Goal: Task Accomplishment & Management: Manage account settings

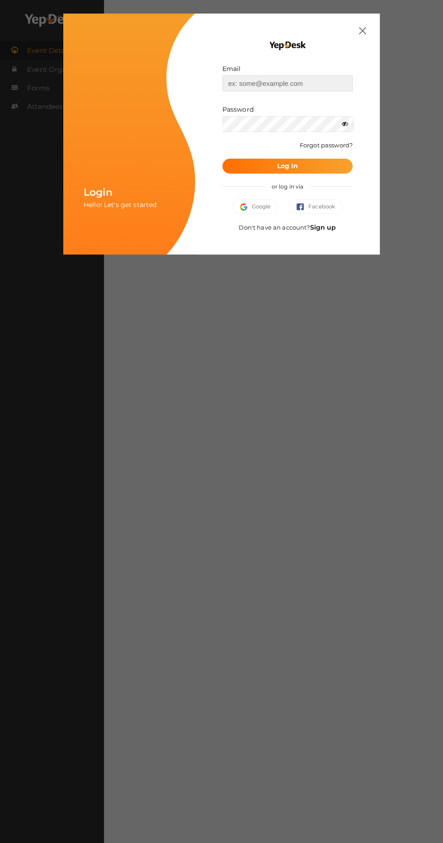
click at [291, 80] on input "text" at bounding box center [287, 83] width 130 height 16
click at [271, 81] on input "text" at bounding box center [287, 83] width 130 height 16
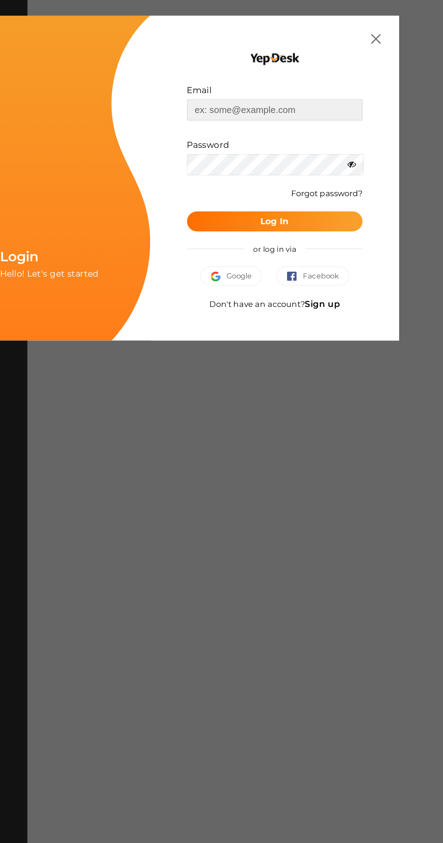
click at [308, 83] on input "text" at bounding box center [287, 83] width 130 height 16
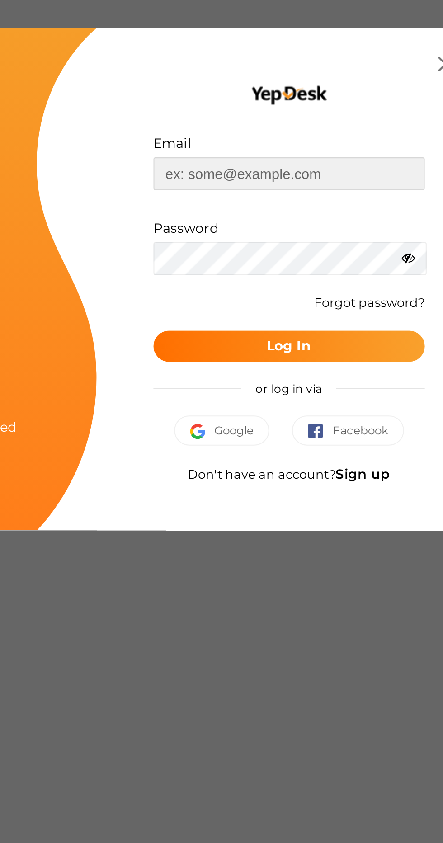
click at [313, 84] on input "text" at bounding box center [287, 83] width 130 height 16
type input "snehachandran9214@gmail.com"
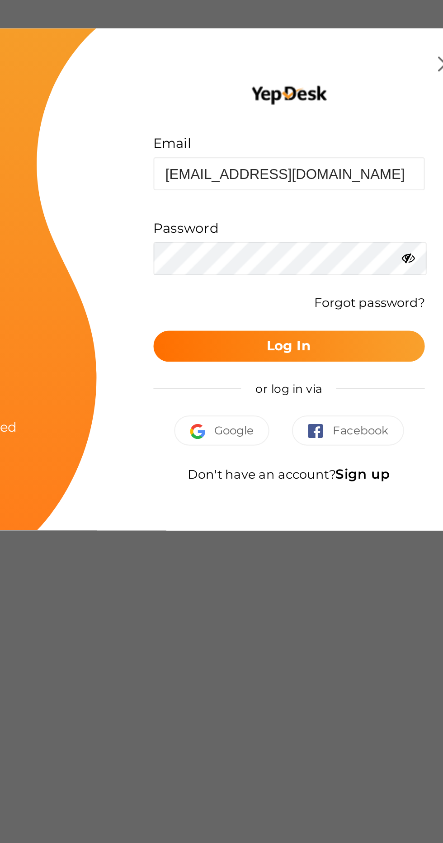
click at [359, 30] on img at bounding box center [362, 30] width 7 height 7
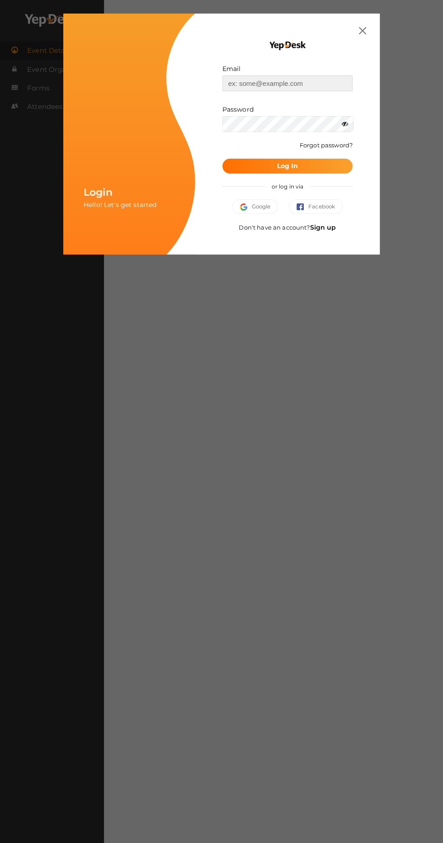
click at [286, 80] on input "text" at bounding box center [287, 83] width 130 height 16
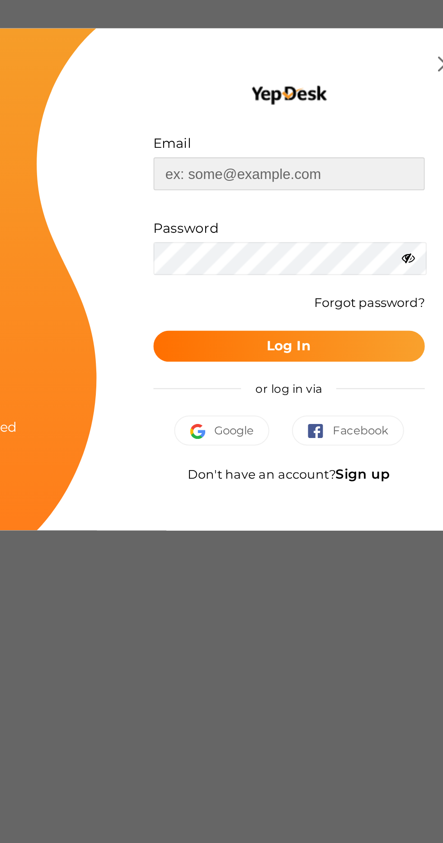
click at [324, 83] on input "text" at bounding box center [287, 83] width 130 height 16
type input "[EMAIL_ADDRESS][PERSON_NAME][DOMAIN_NAME]"
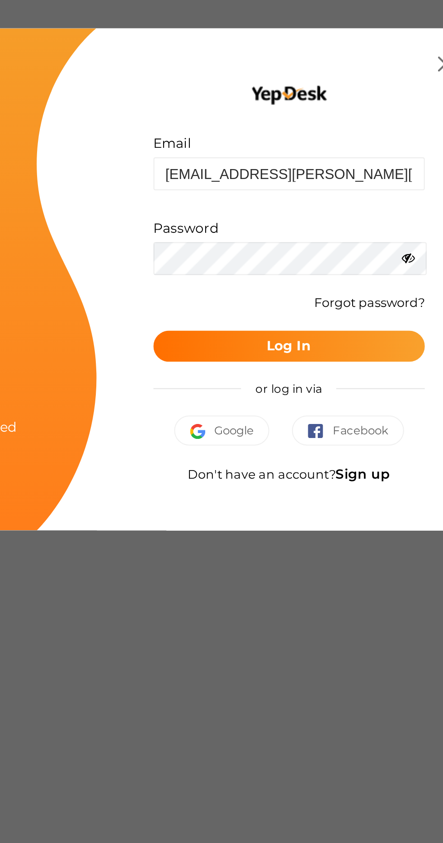
click at [342, 124] on icon at bounding box center [345, 124] width 6 height 6
click at [311, 162] on button "Log In" at bounding box center [287, 166] width 130 height 15
click at [276, 166] on b "Log In" at bounding box center [286, 166] width 21 height 8
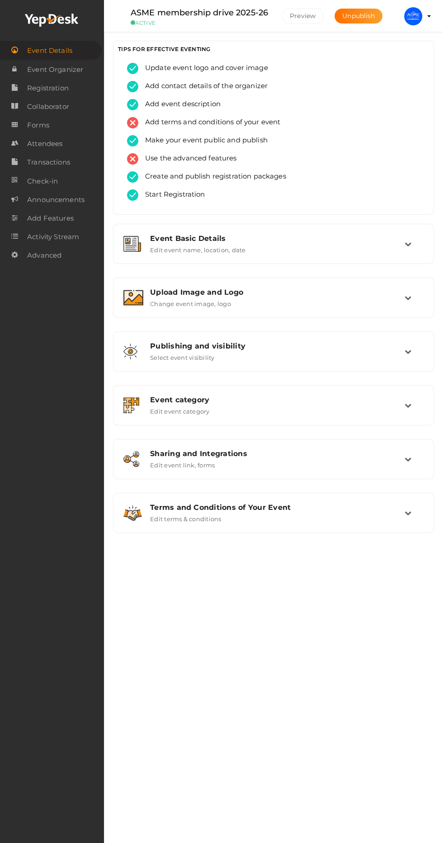
scroll to position [1, 0]
click at [61, 143] on span "Attendees" at bounding box center [44, 144] width 35 height 18
